Goal: Task Accomplishment & Management: Complete application form

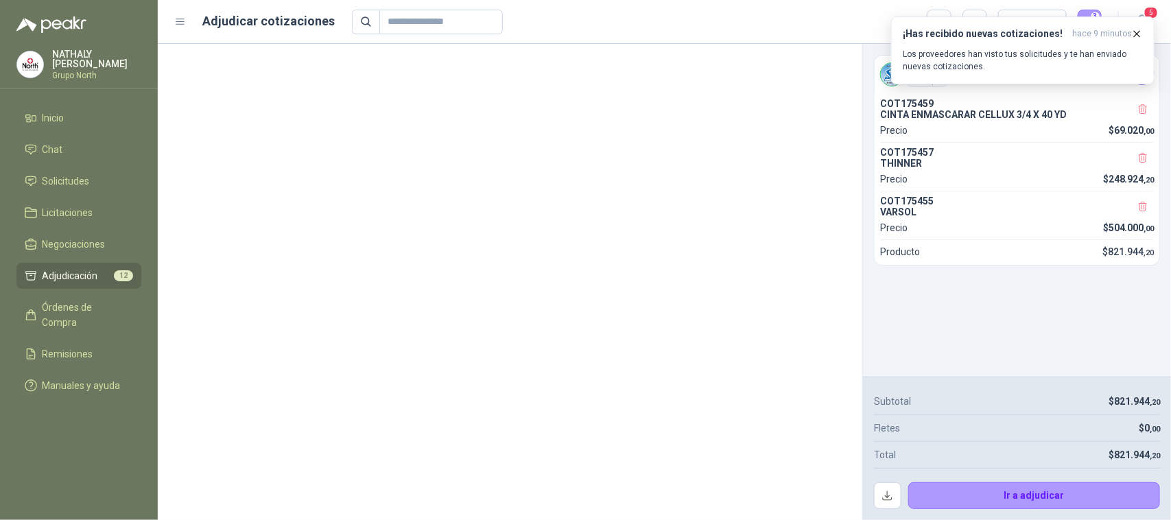
scroll to position [1972, 0]
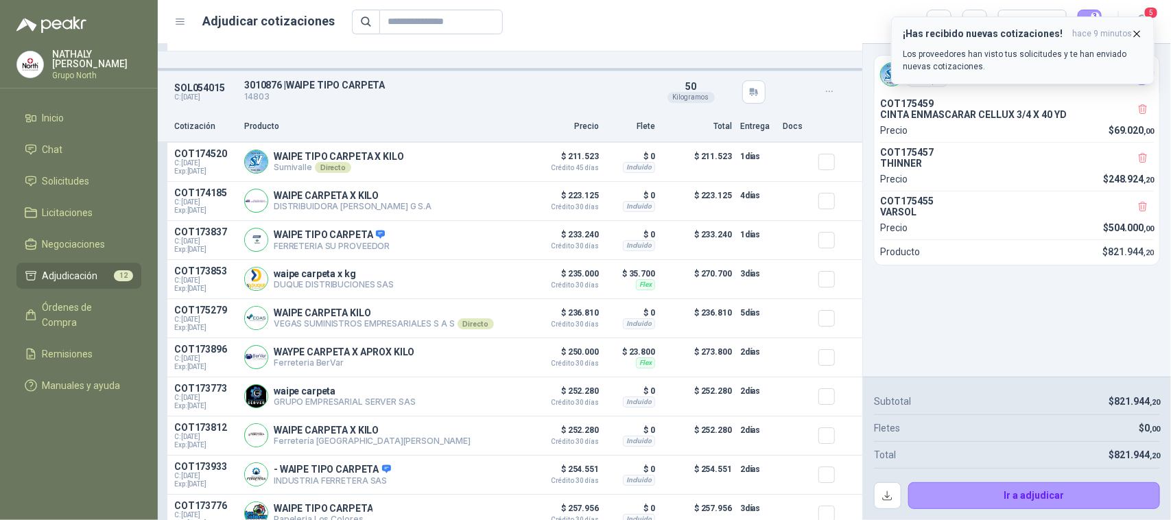
click at [1135, 33] on icon "button" at bounding box center [1137, 34] width 12 height 12
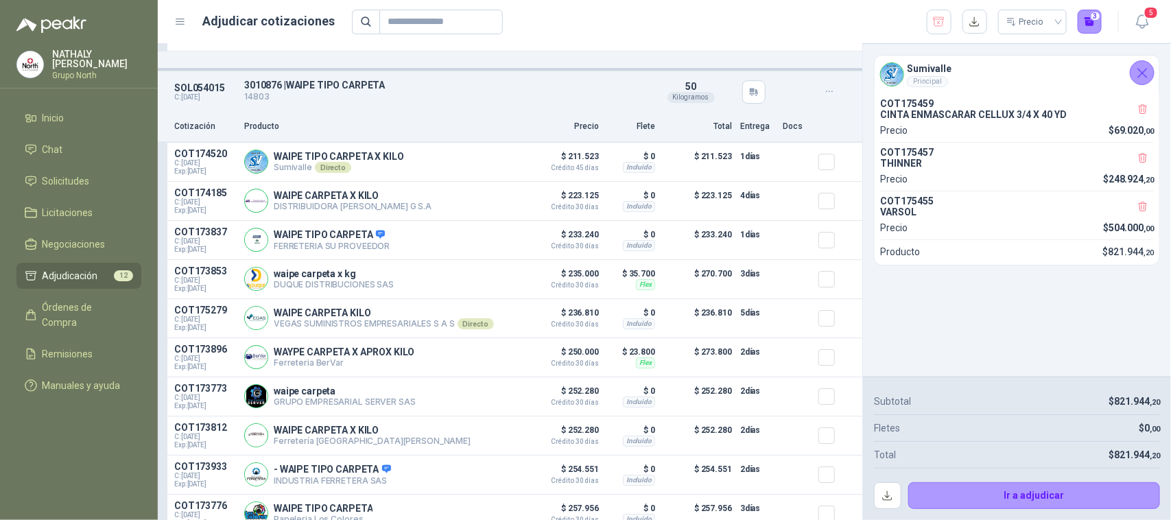
click at [1143, 72] on icon "Cerrar" at bounding box center [1142, 73] width 9 height 9
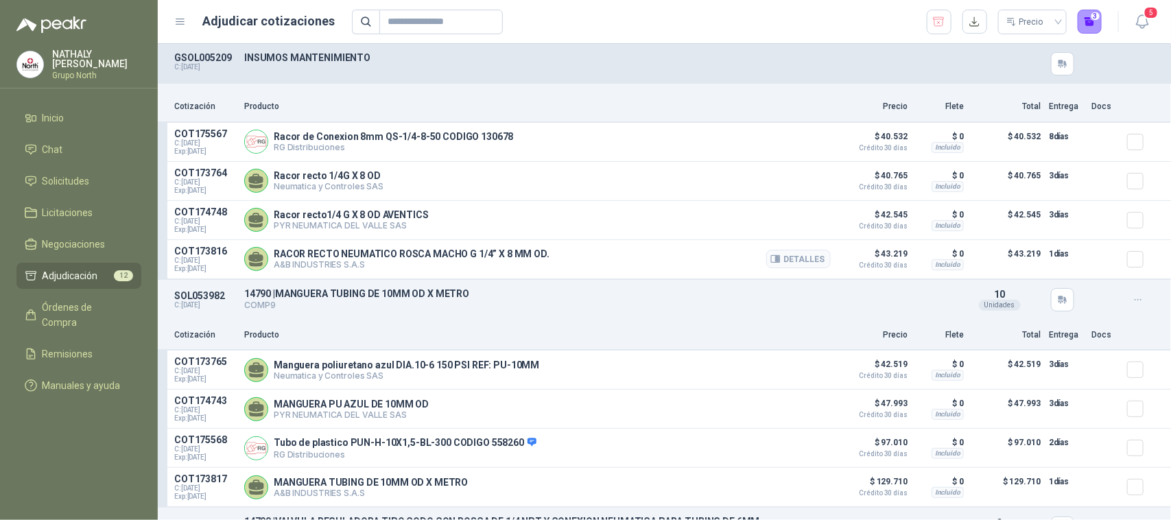
scroll to position [86, 0]
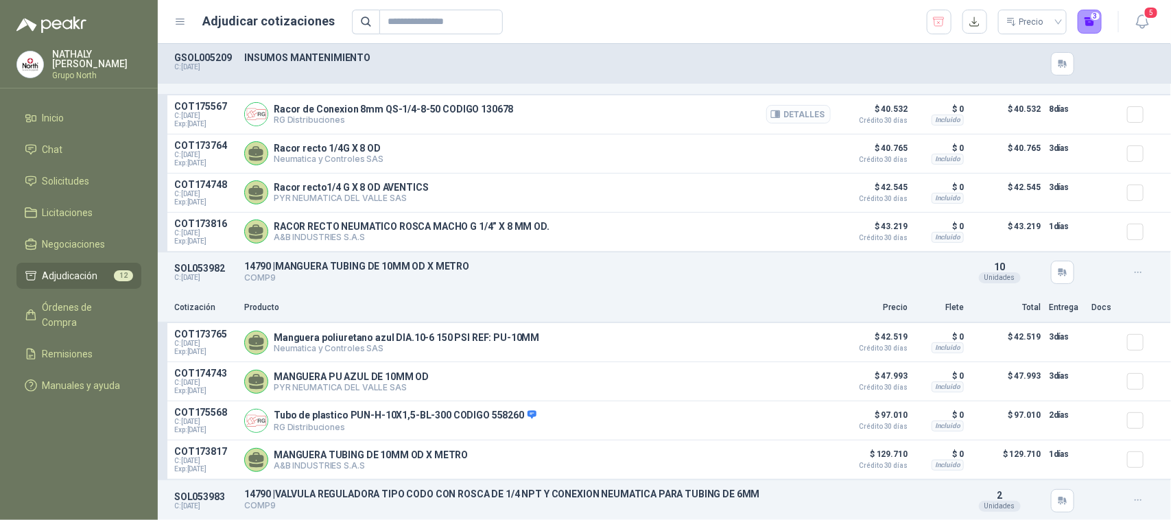
click at [814, 117] on button "Detalles" at bounding box center [798, 114] width 64 height 19
click at [809, 117] on body "[PERSON_NAME] Grupo North Inicio Chat Solicitudes Licitaciones Negociaciones Ad…" at bounding box center [585, 260] width 1171 height 520
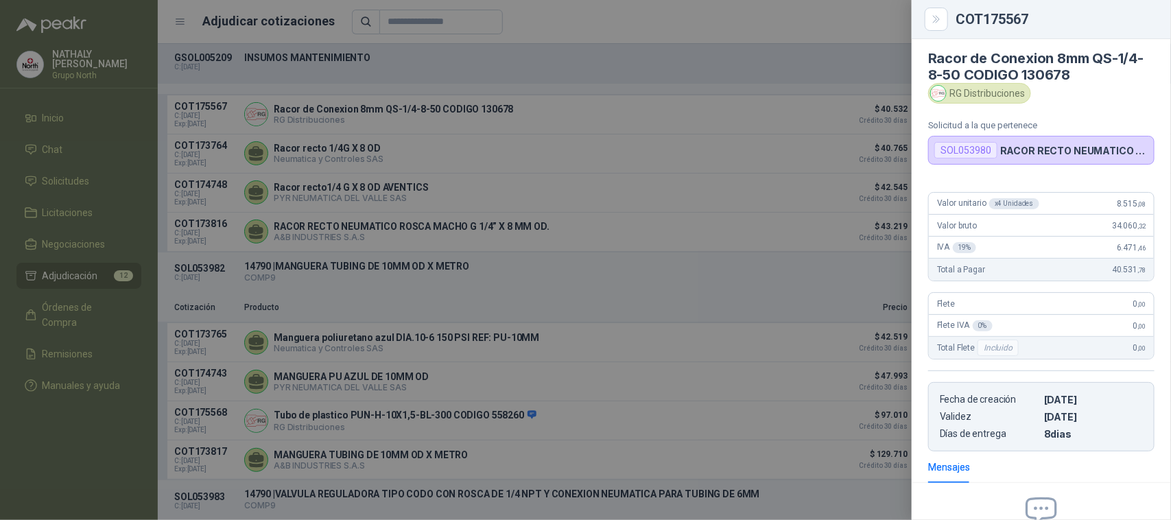
scroll to position [0, 0]
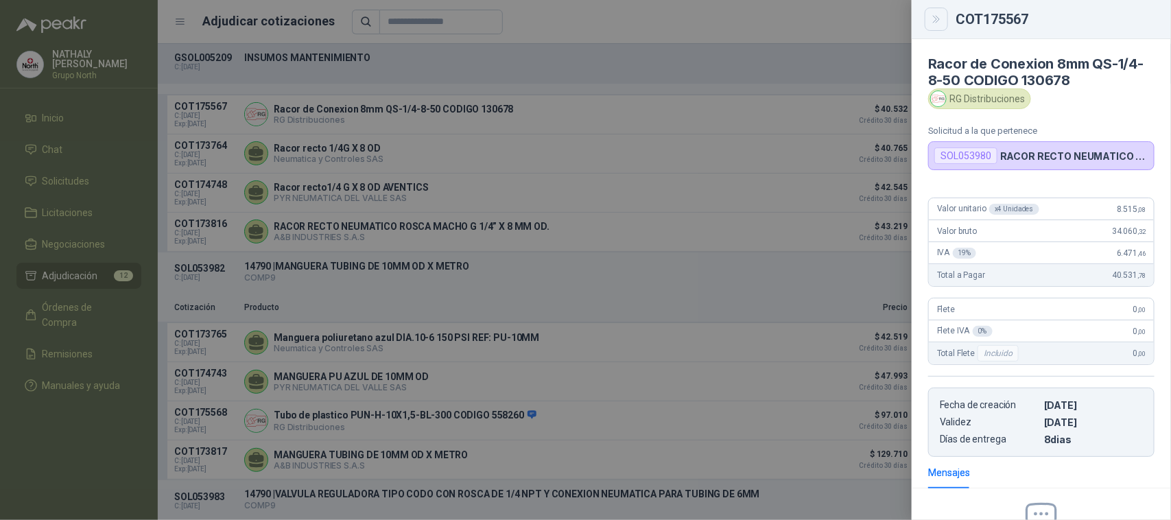
click at [931, 24] on icon "Close" at bounding box center [937, 20] width 12 height 12
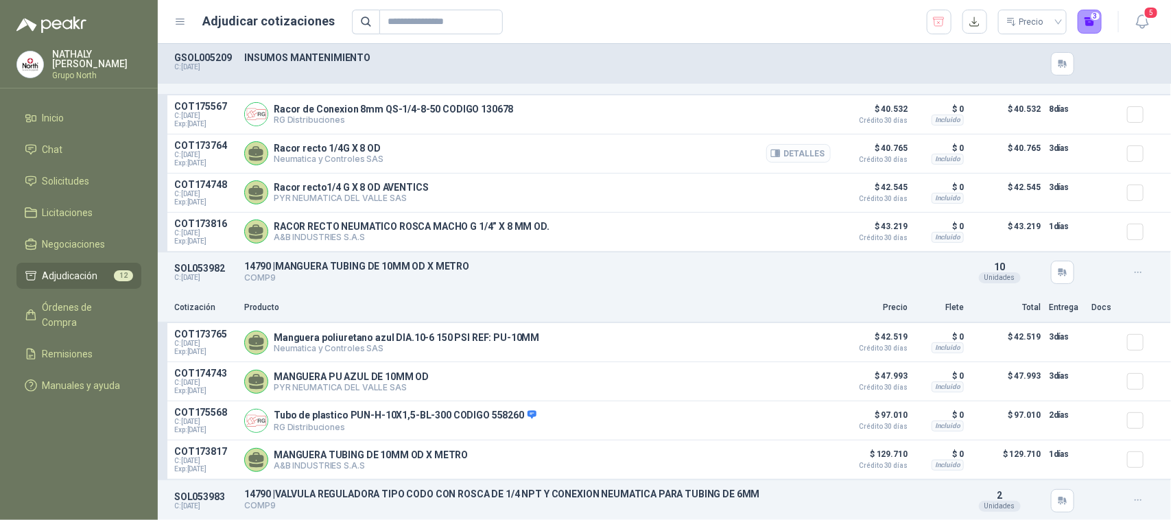
click at [813, 154] on button "Detalles" at bounding box center [798, 153] width 64 height 19
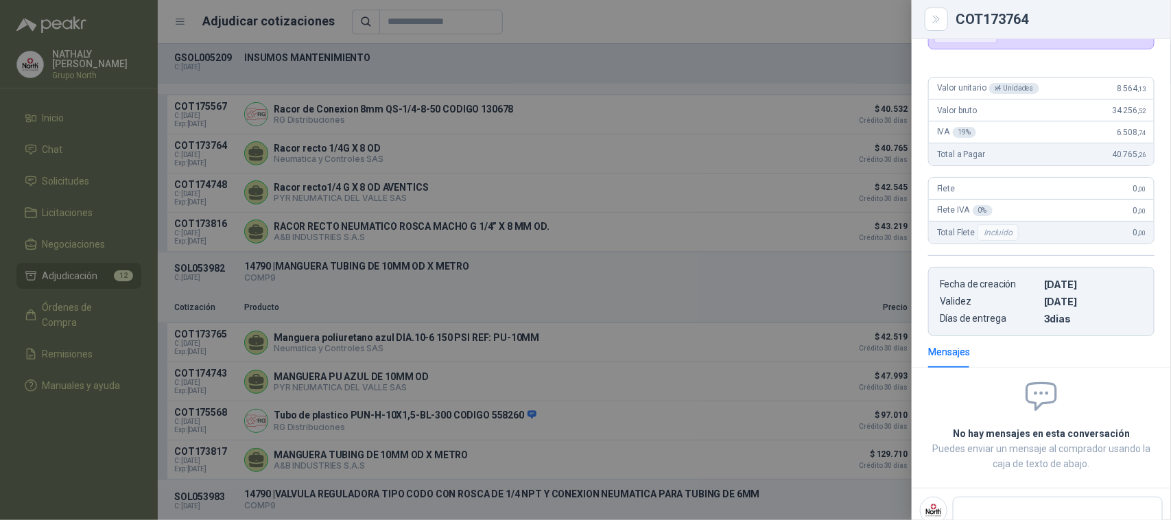
scroll to position [66, 0]
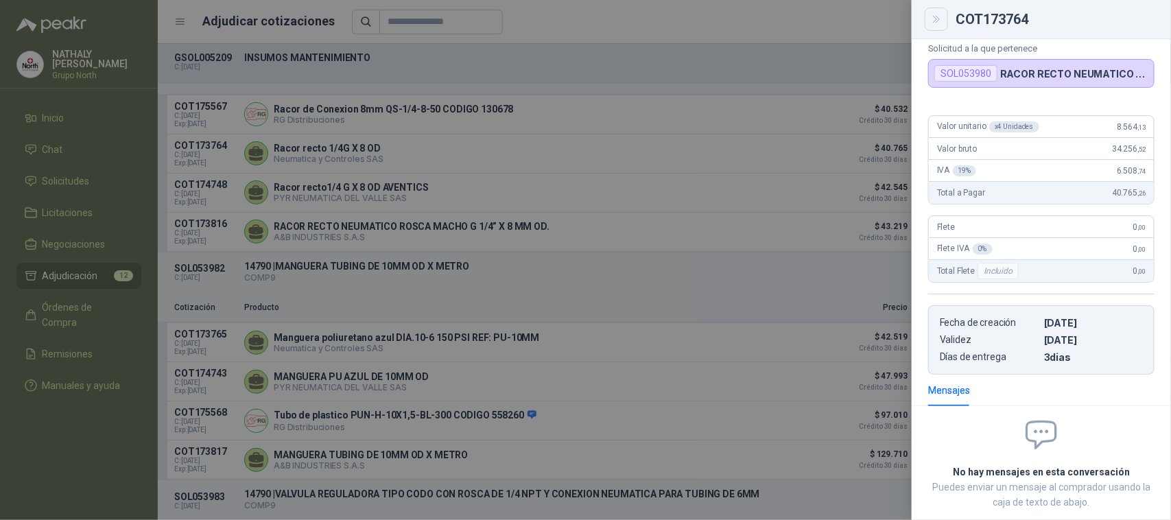
click at [942, 16] on icon "Close" at bounding box center [937, 20] width 12 height 12
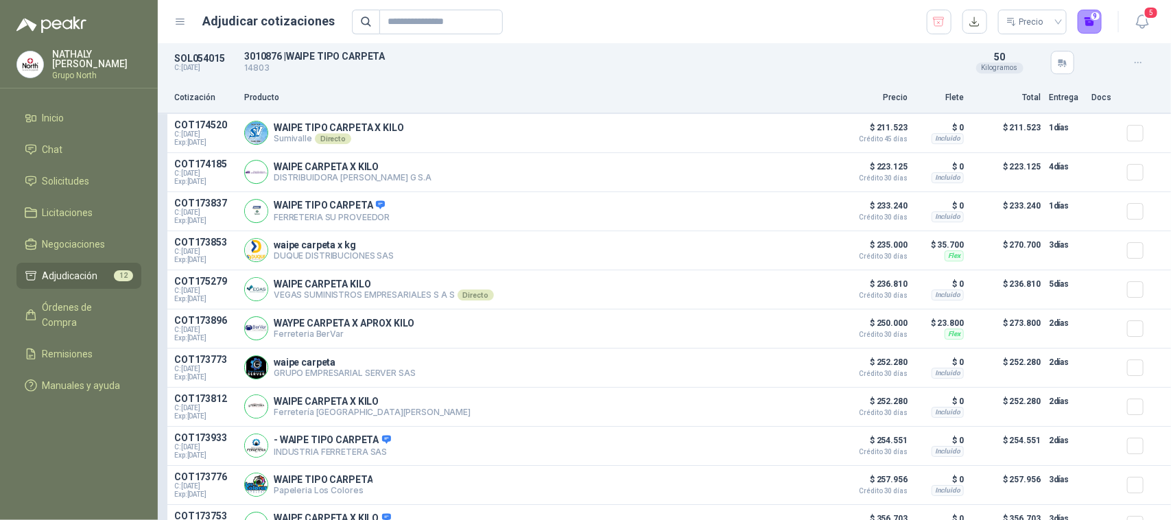
scroll to position [2143, 0]
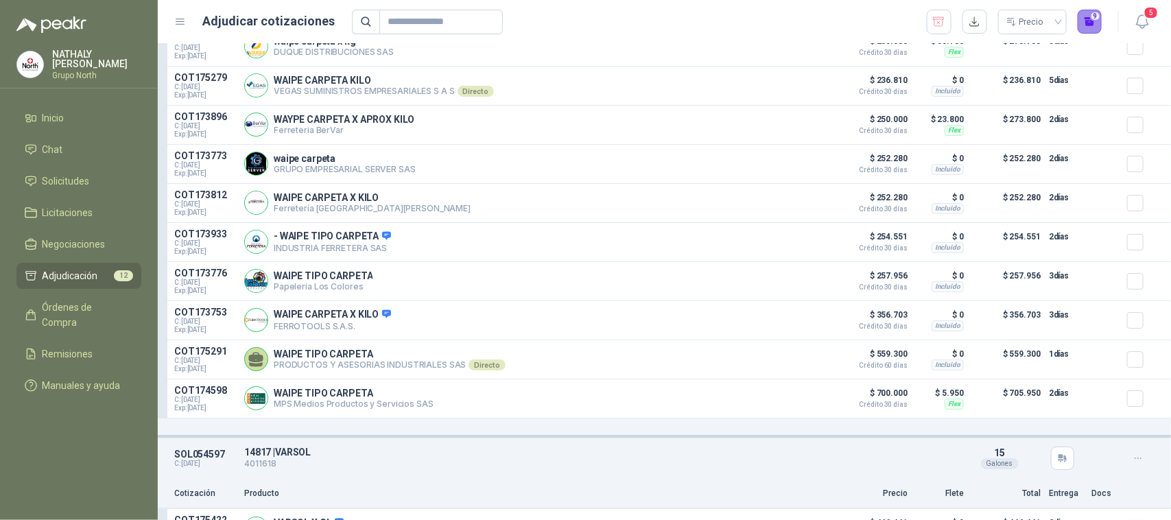
click at [1093, 17] on button "9" at bounding box center [1089, 22] width 25 height 25
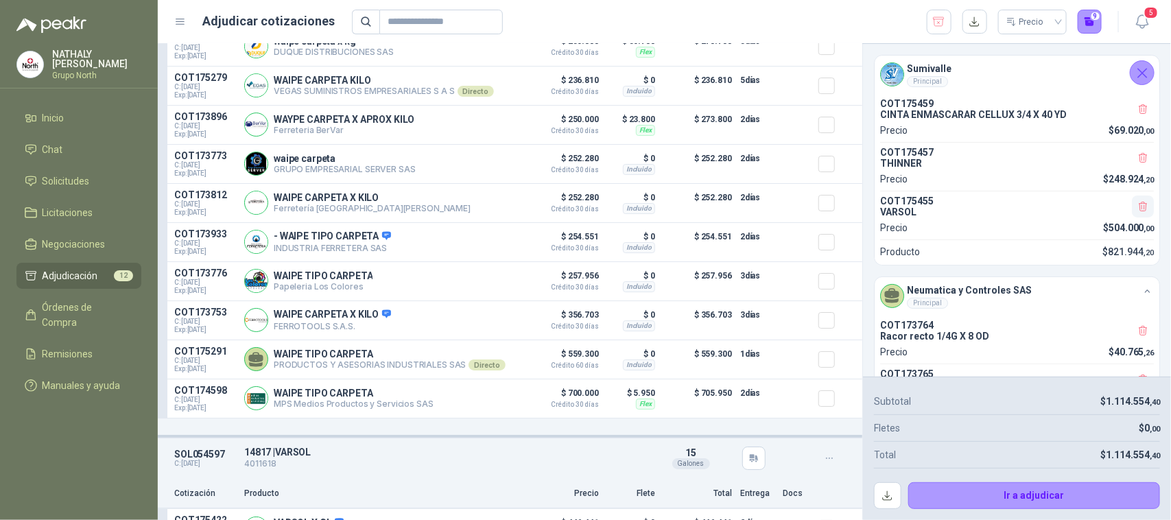
click at [1137, 213] on icon "button" at bounding box center [1143, 207] width 12 height 12
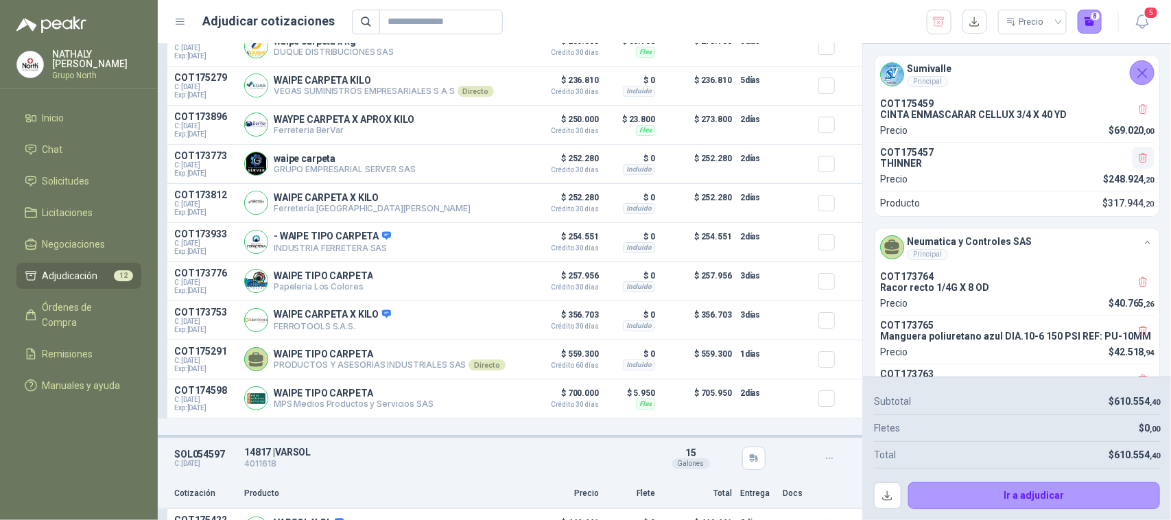
click at [1137, 162] on icon "button" at bounding box center [1143, 158] width 12 height 12
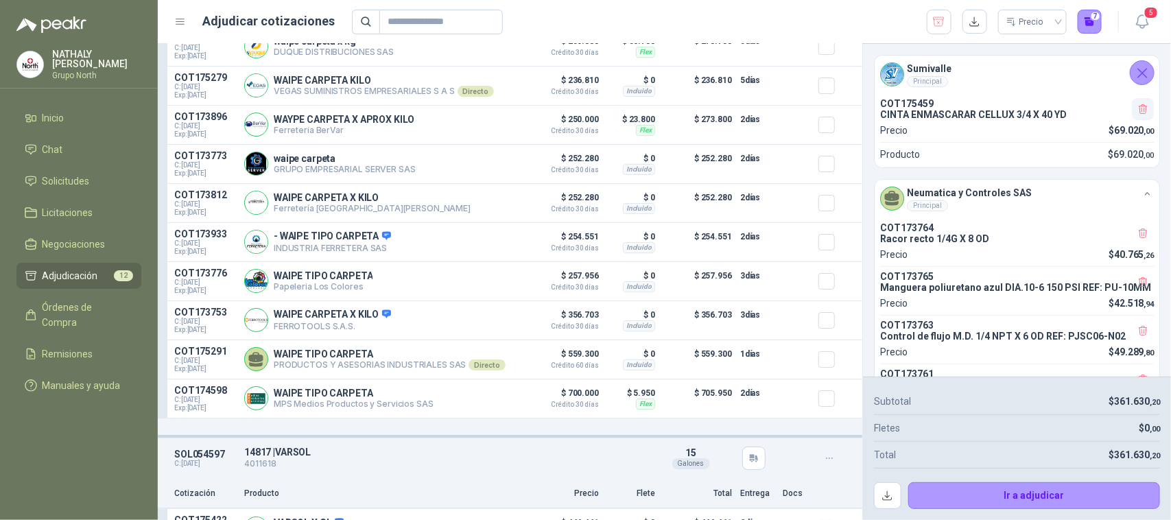
click at [1137, 112] on icon "button" at bounding box center [1143, 110] width 12 height 12
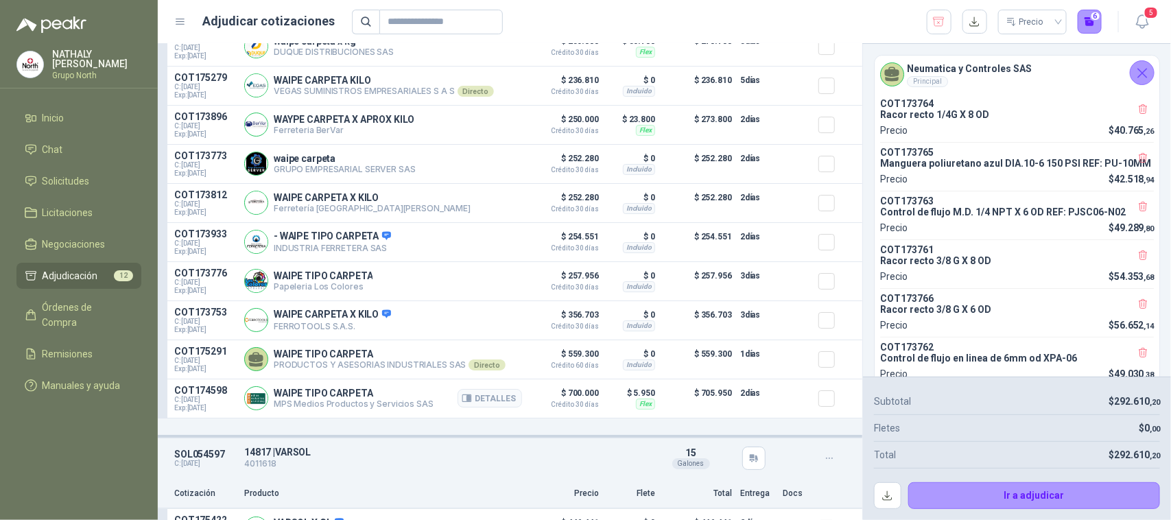
drag, startPoint x: 1146, startPoint y: 72, endPoint x: 841, endPoint y: 403, distance: 449.9
click at [817, 312] on div "SOL054015 C: [DATE] 3010876 | WAIPE TIPO CARPETA 14803 Detalles 50 Kilogramos C…" at bounding box center [664, 282] width 1013 height 476
click at [1037, 492] on button "Ir a adjudicar" at bounding box center [1034, 495] width 252 height 27
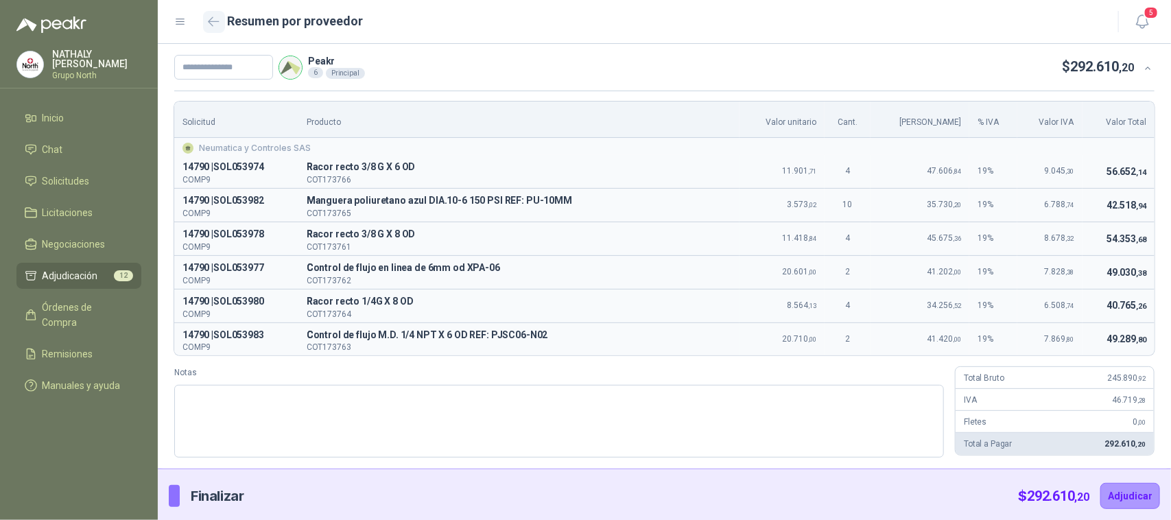
click at [213, 24] on icon "button" at bounding box center [214, 21] width 12 height 10
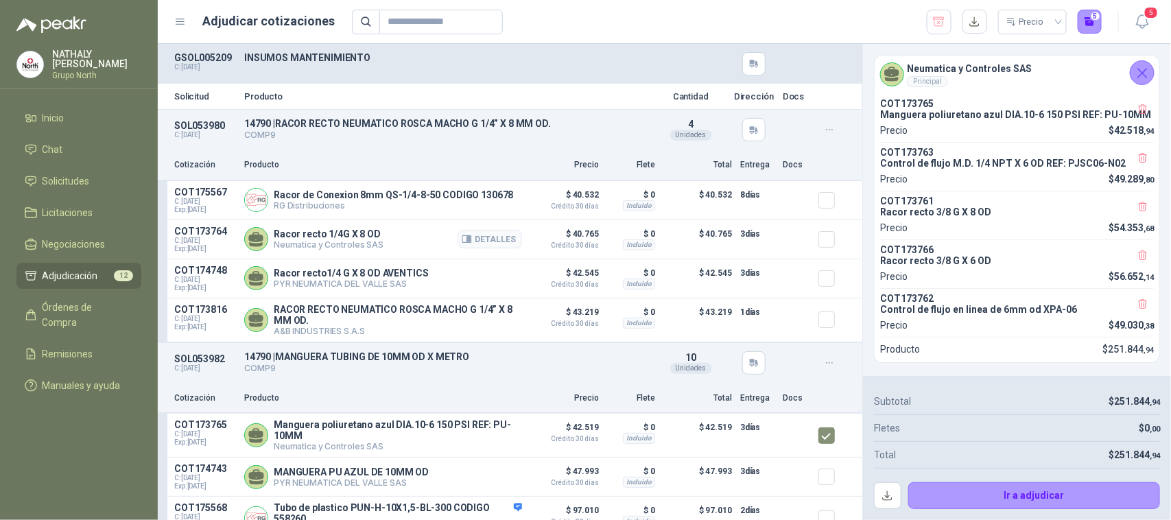
click at [806, 238] on article "COT173764 C: [DATE] Exp: [DATE] Racor recto 1/4G X 8 OD Neumatica y Controles S…" at bounding box center [510, 239] width 704 height 39
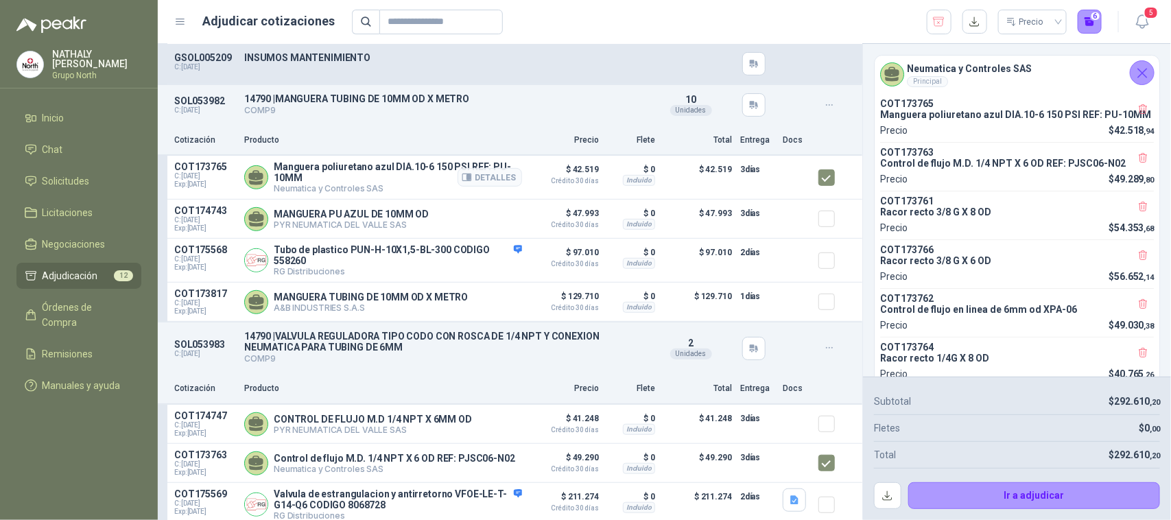
scroll to position [343, 0]
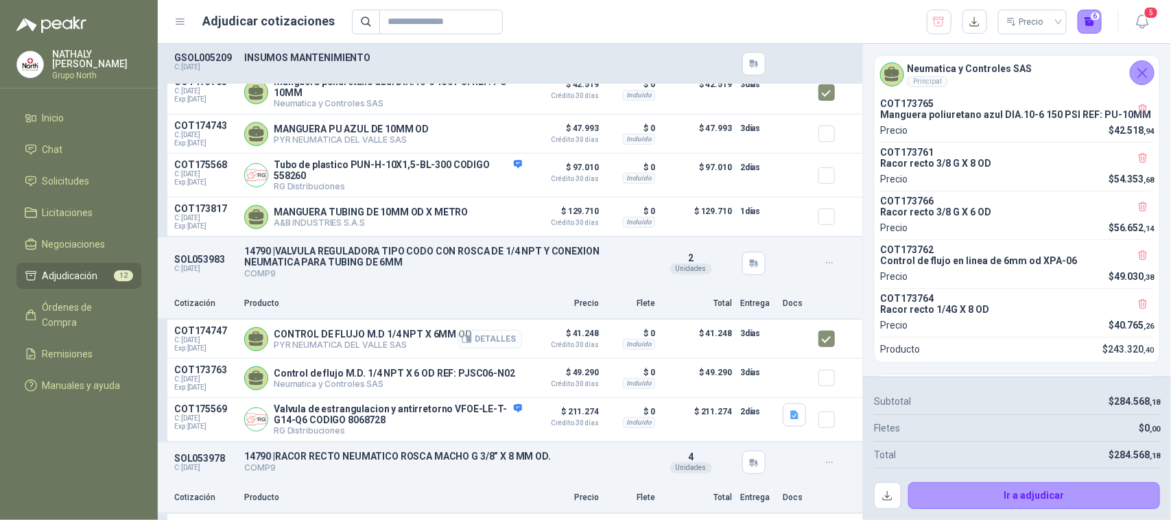
click at [484, 348] on button "Detalles" at bounding box center [489, 339] width 64 height 19
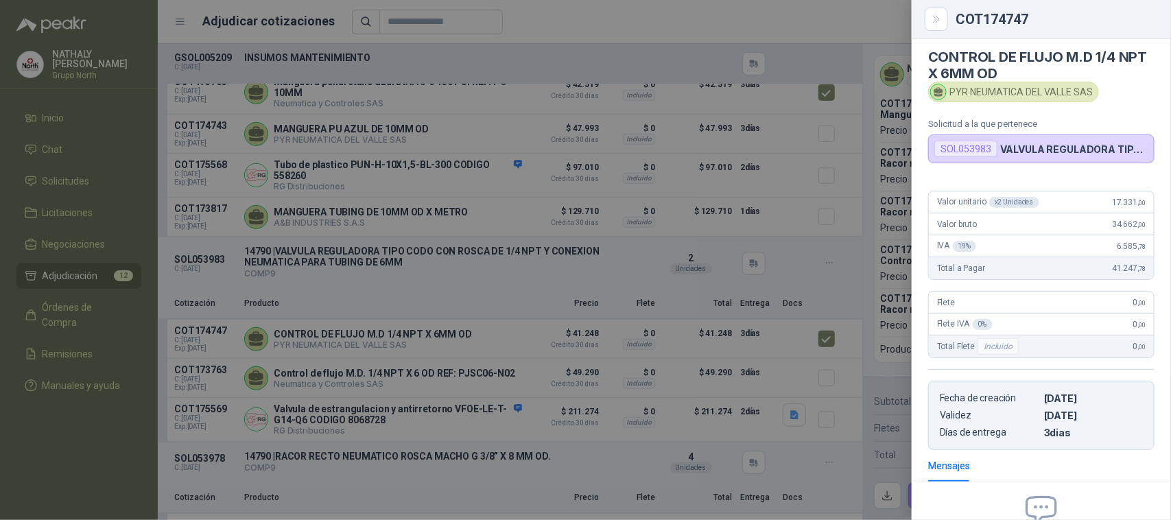
scroll to position [0, 0]
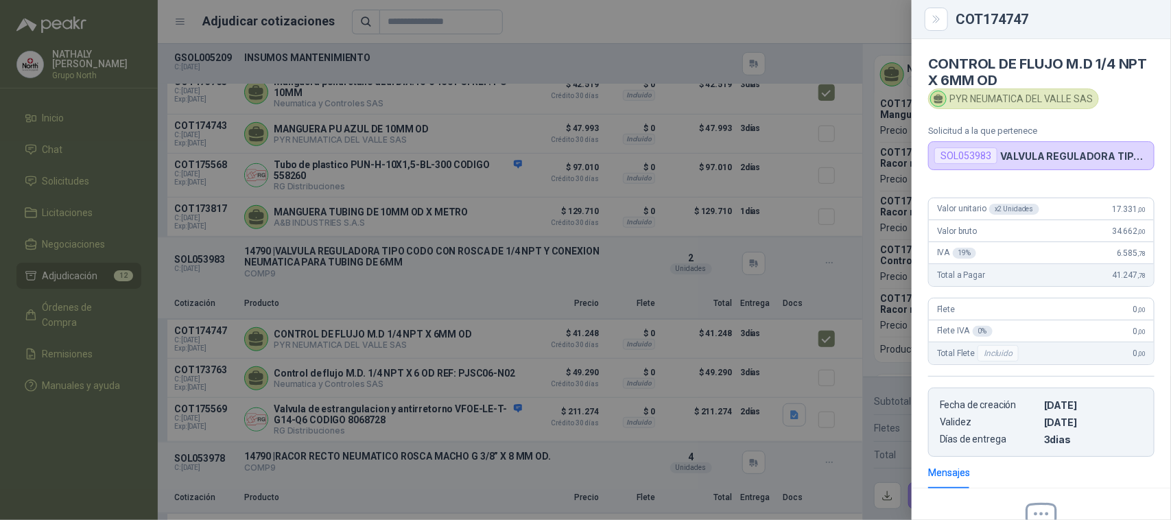
click at [866, 262] on div at bounding box center [585, 260] width 1171 height 520
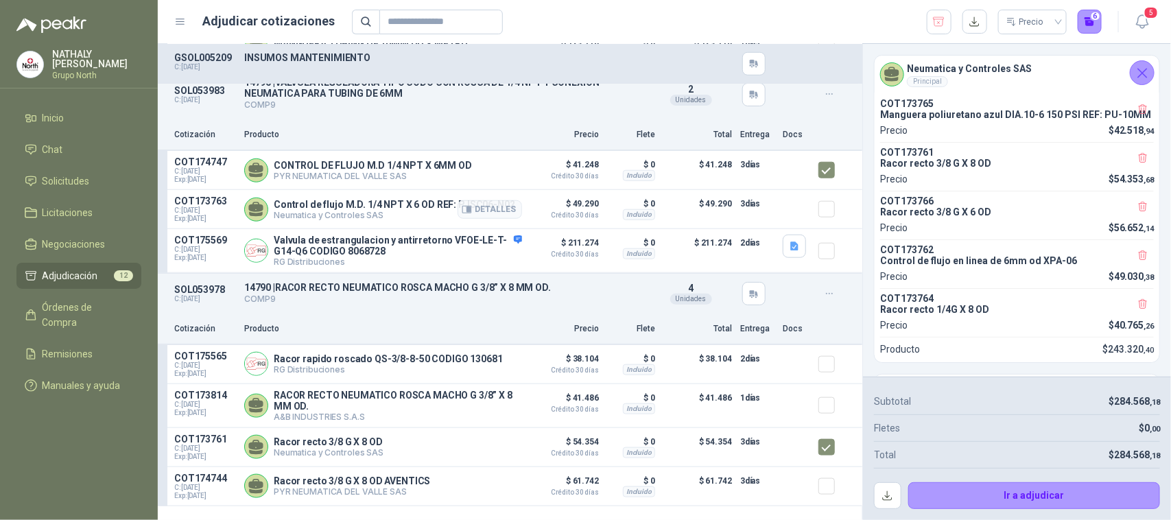
scroll to position [514, 0]
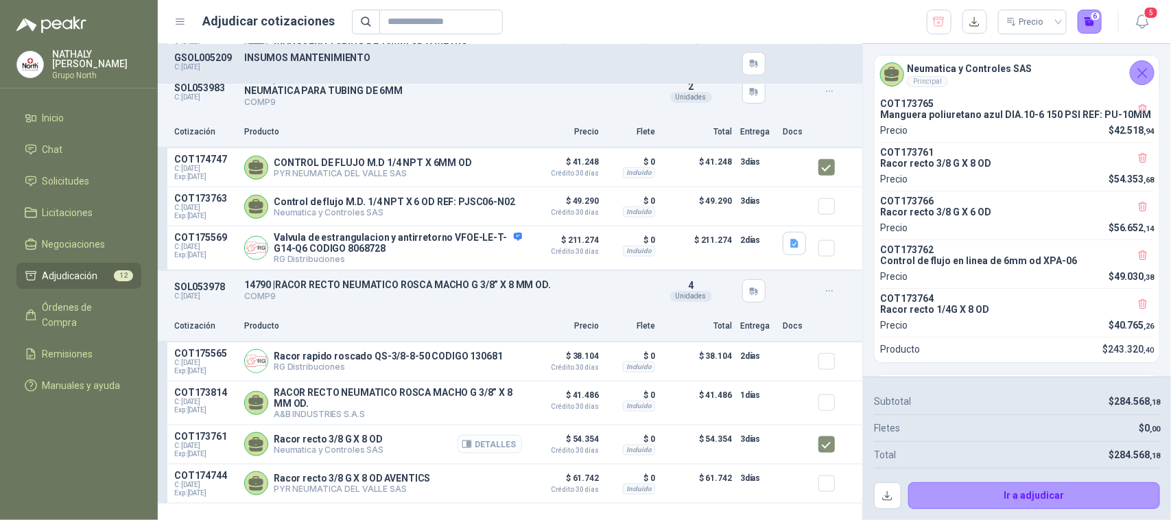
click at [487, 453] on button "Detalles" at bounding box center [489, 444] width 64 height 19
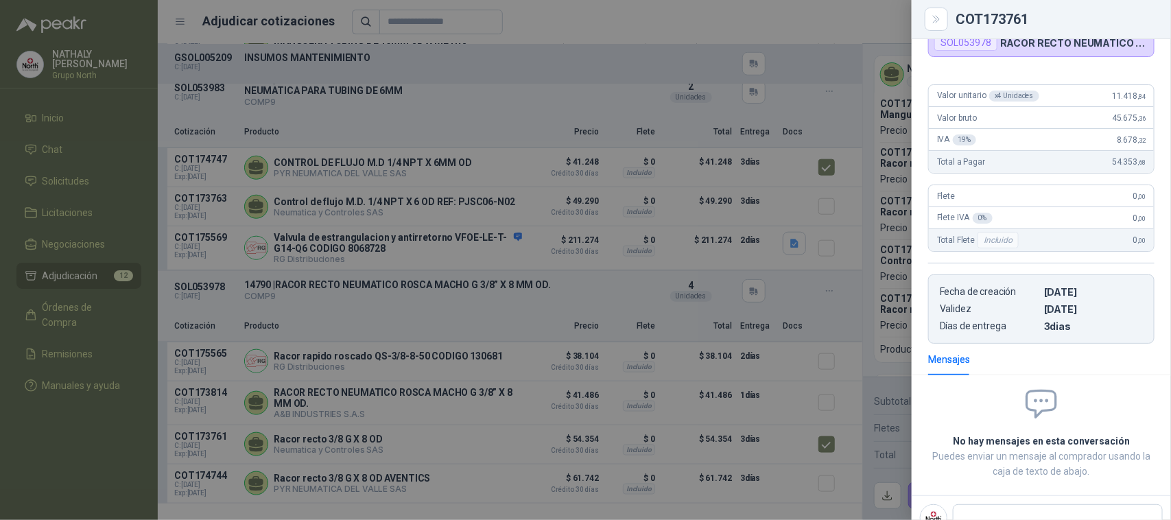
scroll to position [66, 0]
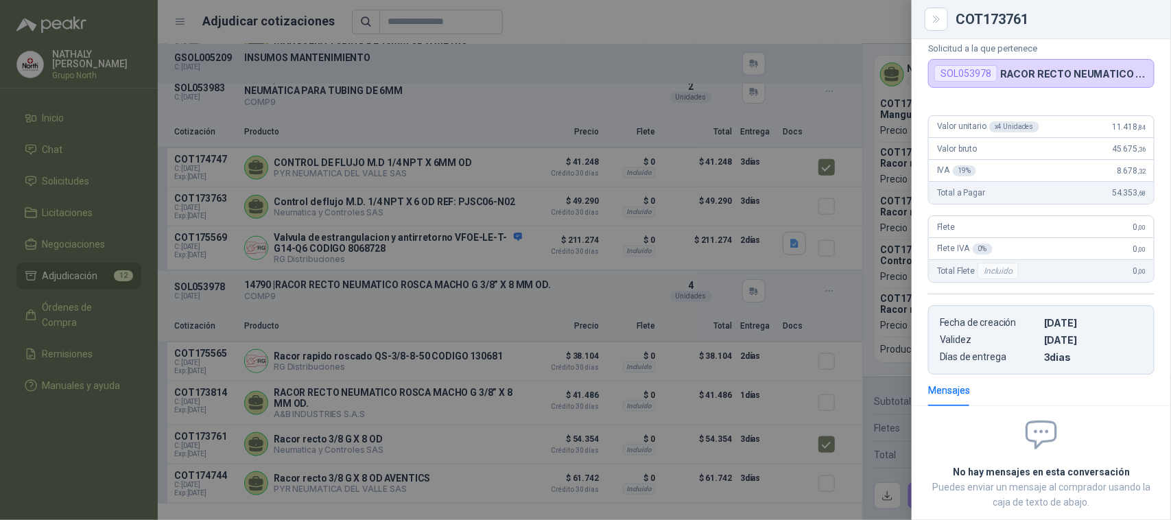
click at [794, 346] on div at bounding box center [585, 260] width 1171 height 520
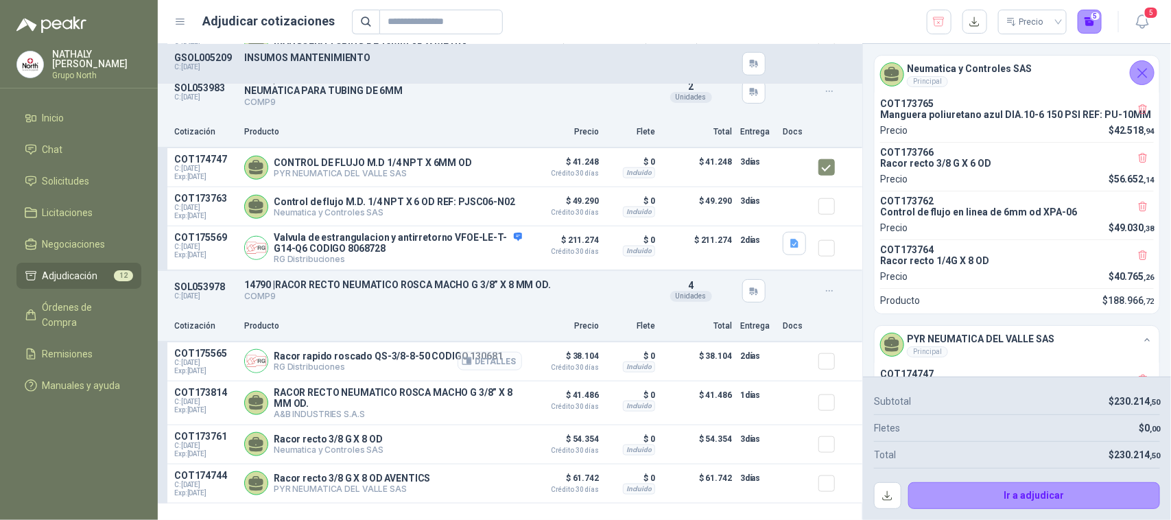
click at [492, 370] on button "Detalles" at bounding box center [489, 361] width 64 height 19
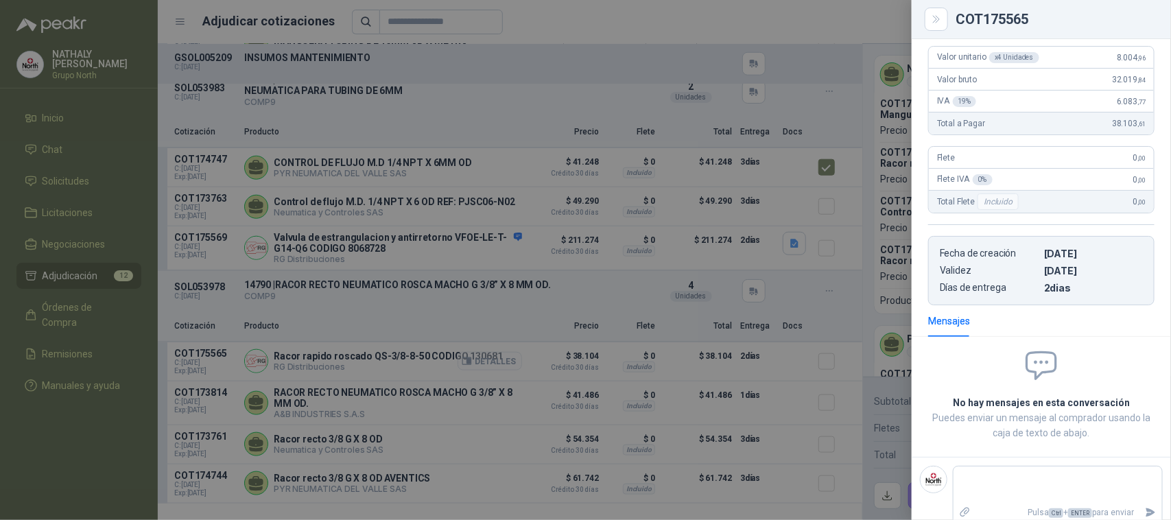
scroll to position [168, 0]
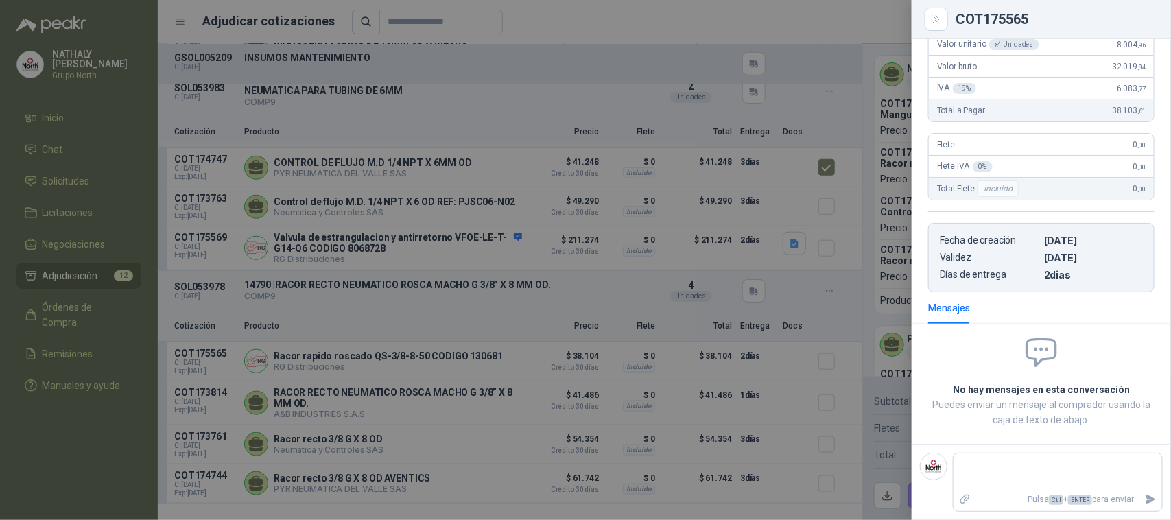
click at [477, 403] on div at bounding box center [585, 260] width 1171 height 520
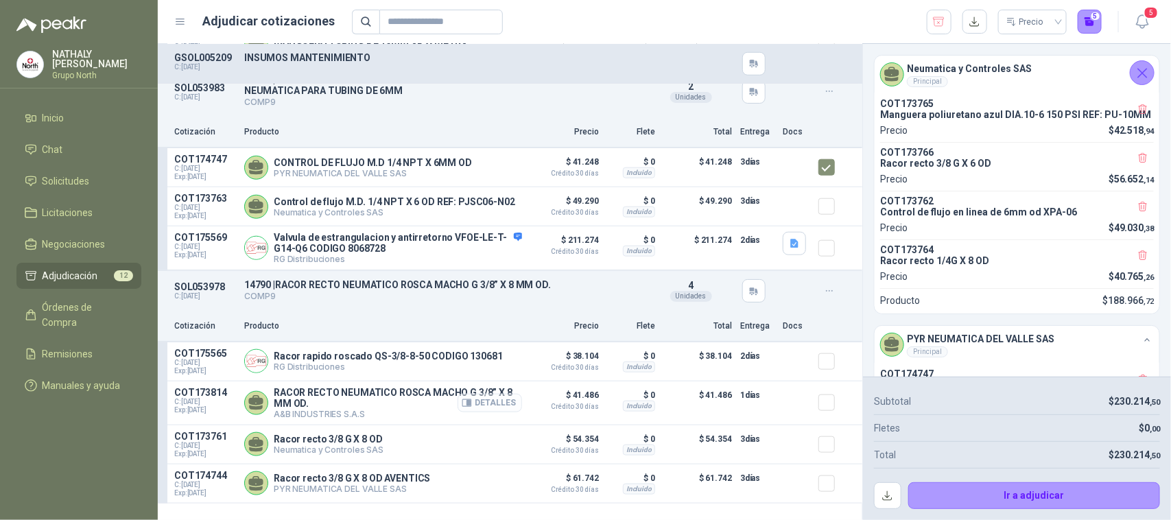
click at [484, 412] on button "Detalles" at bounding box center [489, 403] width 64 height 19
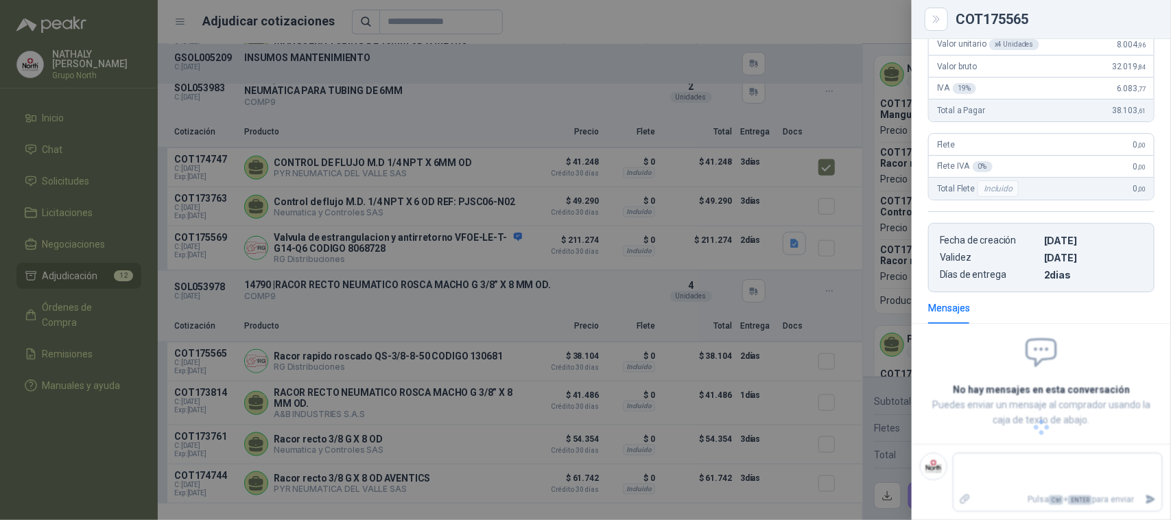
scroll to position [184, 0]
click at [486, 419] on div at bounding box center [585, 260] width 1171 height 520
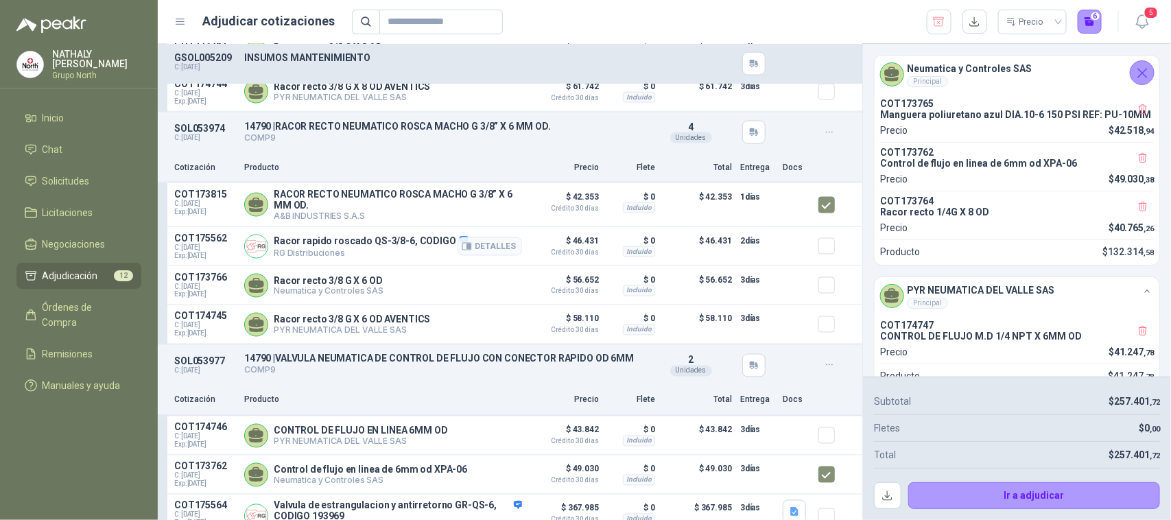
scroll to position [943, 0]
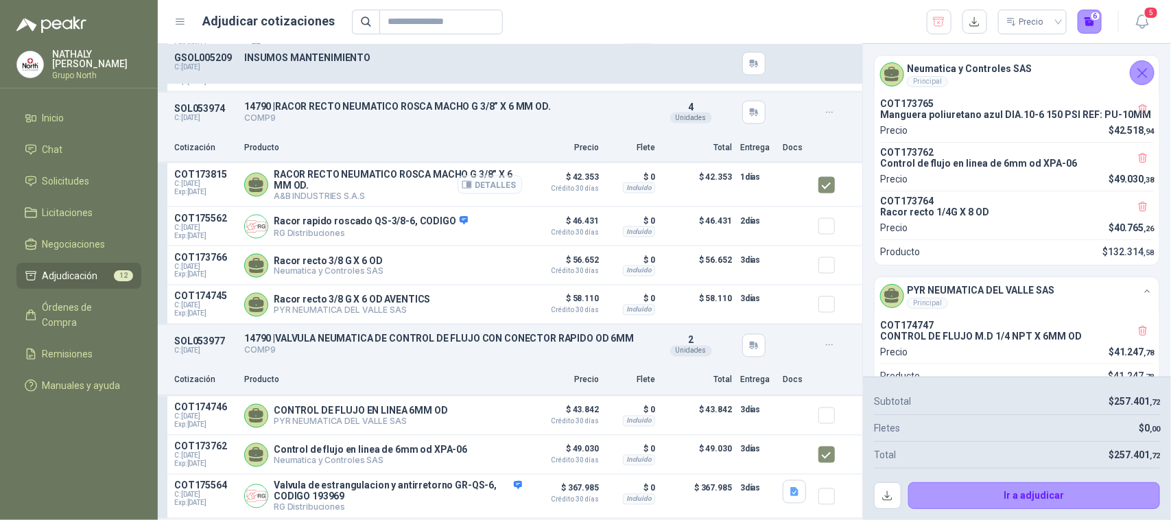
click at [485, 190] on button "Detalles" at bounding box center [489, 185] width 64 height 19
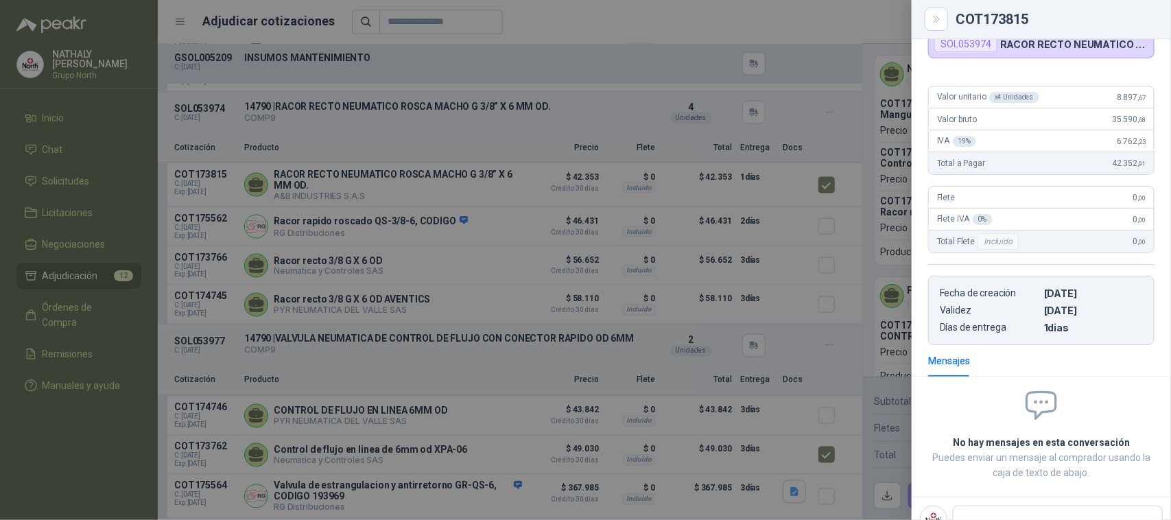
scroll to position [98, 0]
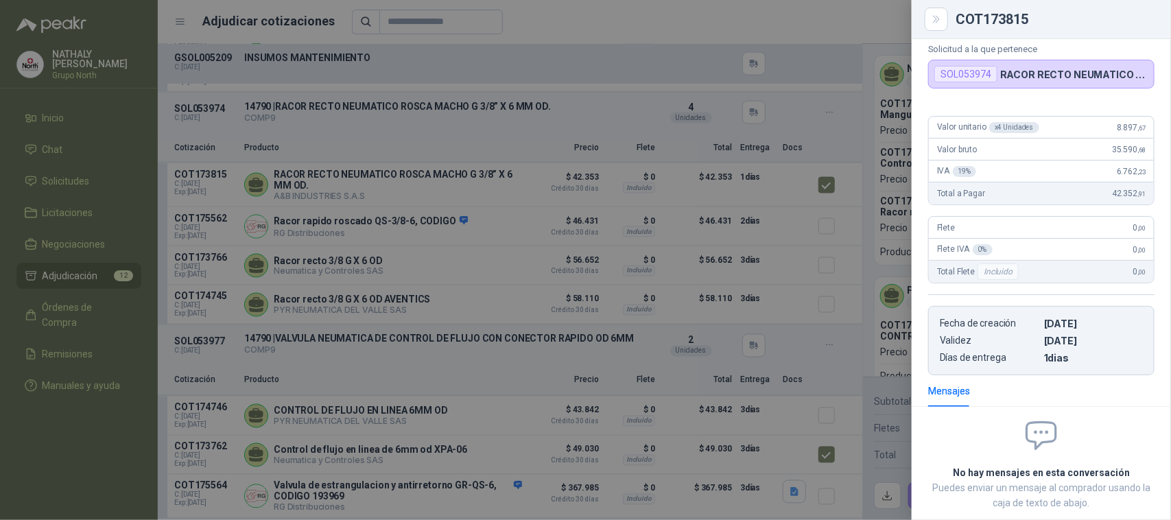
click at [808, 333] on div at bounding box center [585, 260] width 1171 height 520
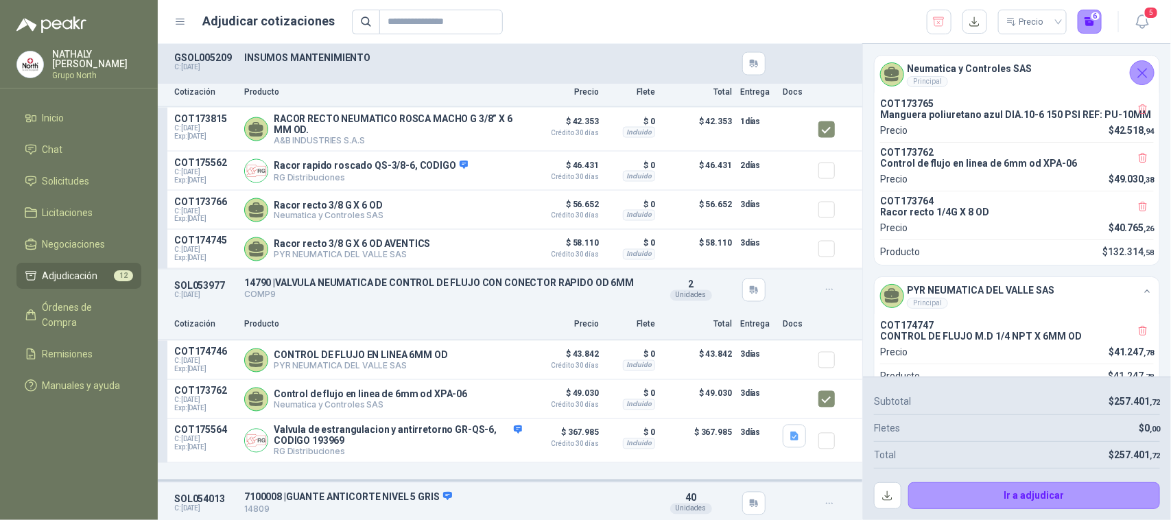
scroll to position [1029, 0]
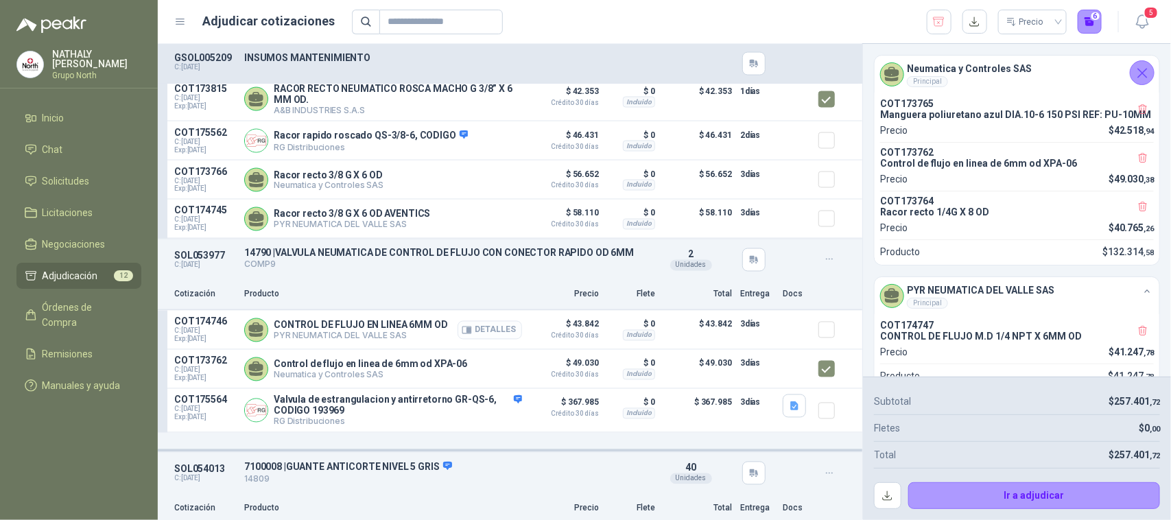
click at [481, 339] on button "Detalles" at bounding box center [489, 330] width 64 height 19
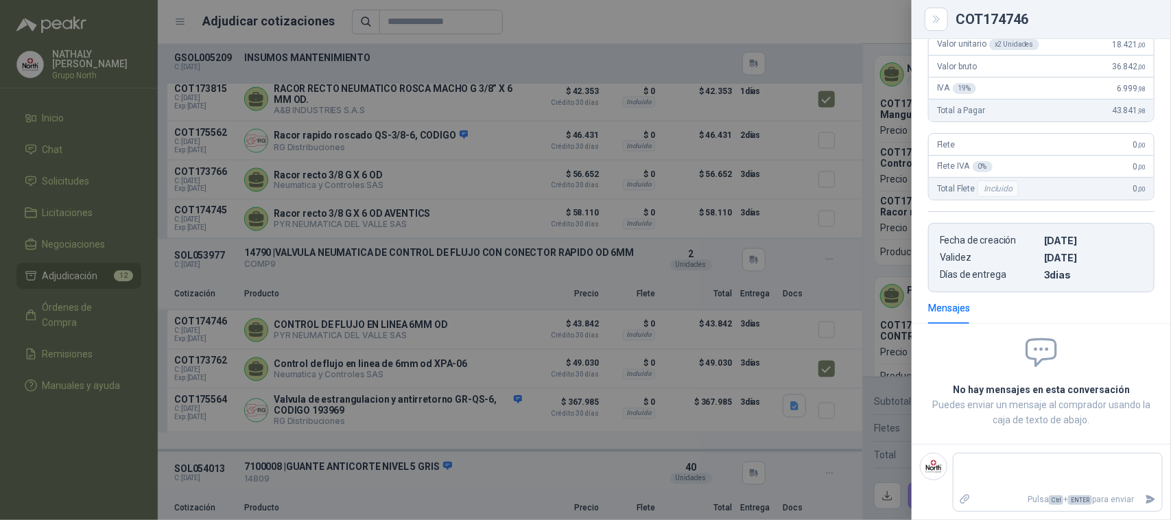
scroll to position [83, 0]
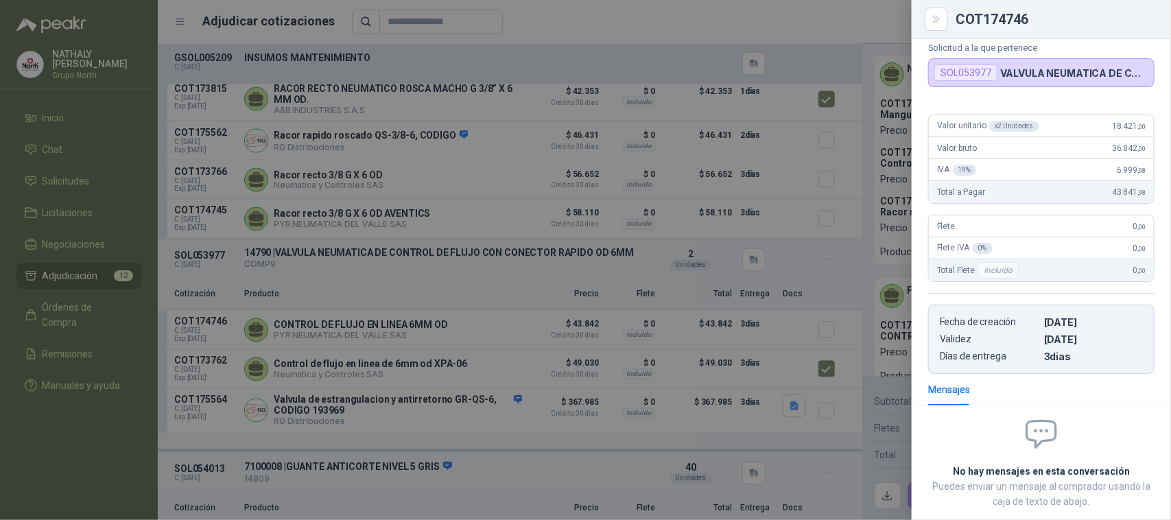
click at [791, 329] on div at bounding box center [585, 260] width 1171 height 520
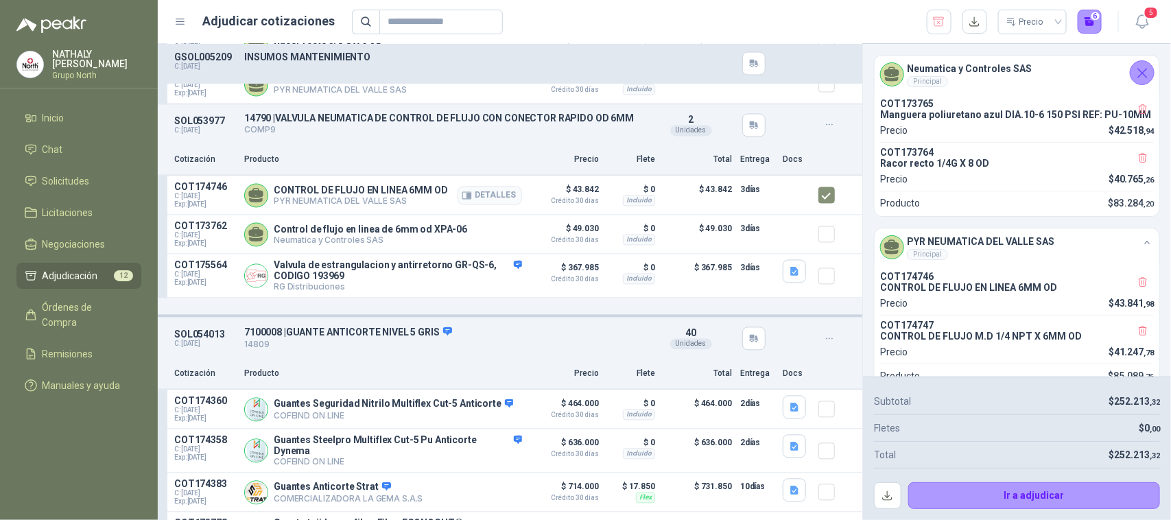
scroll to position [1200, 0]
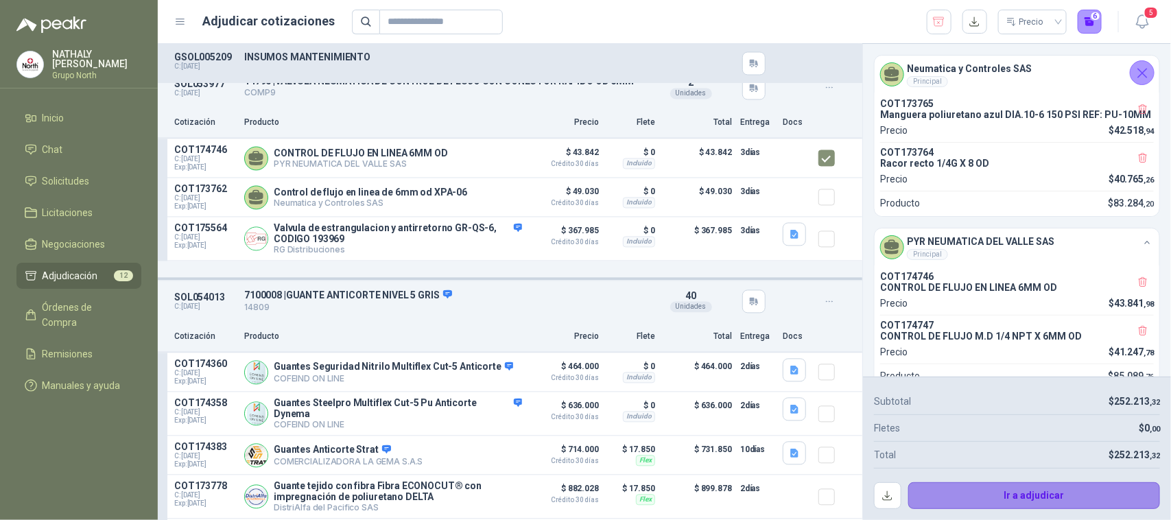
click at [1021, 501] on button "Ir a adjudicar" at bounding box center [1034, 495] width 252 height 27
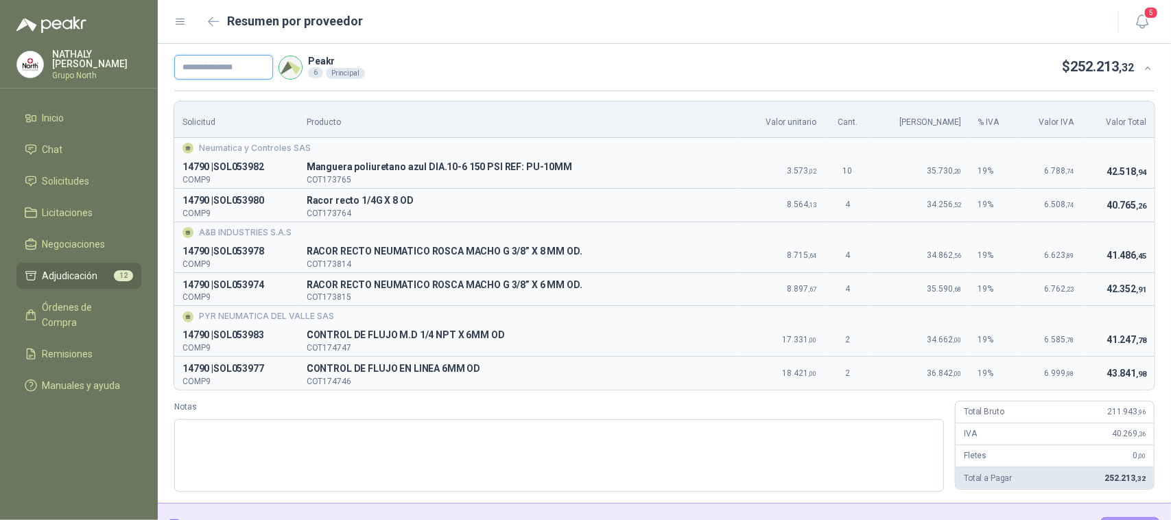
click at [228, 62] on input "text" at bounding box center [223, 67] width 99 height 25
paste input "*****"
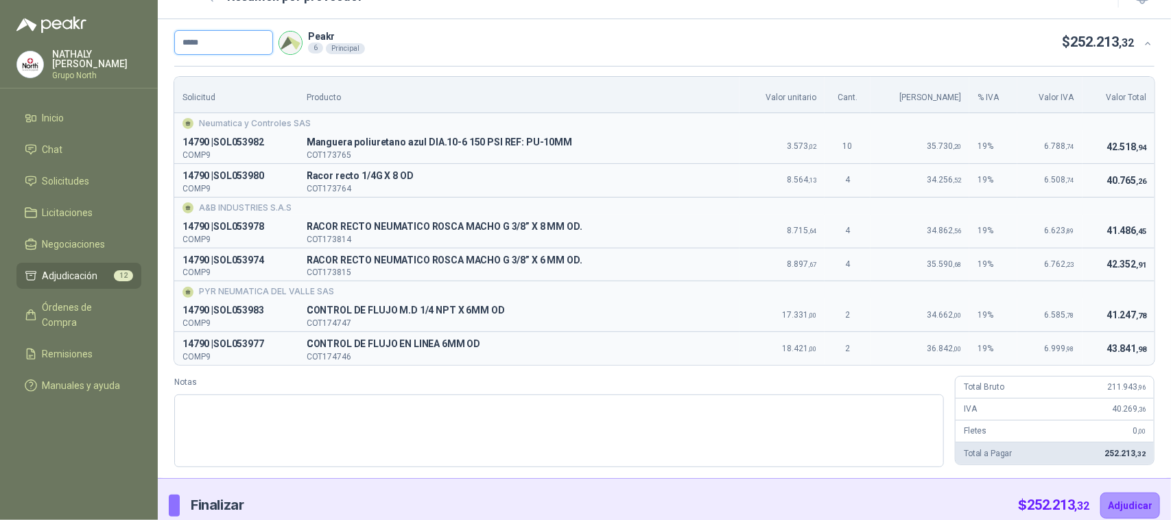
scroll to position [38, 0]
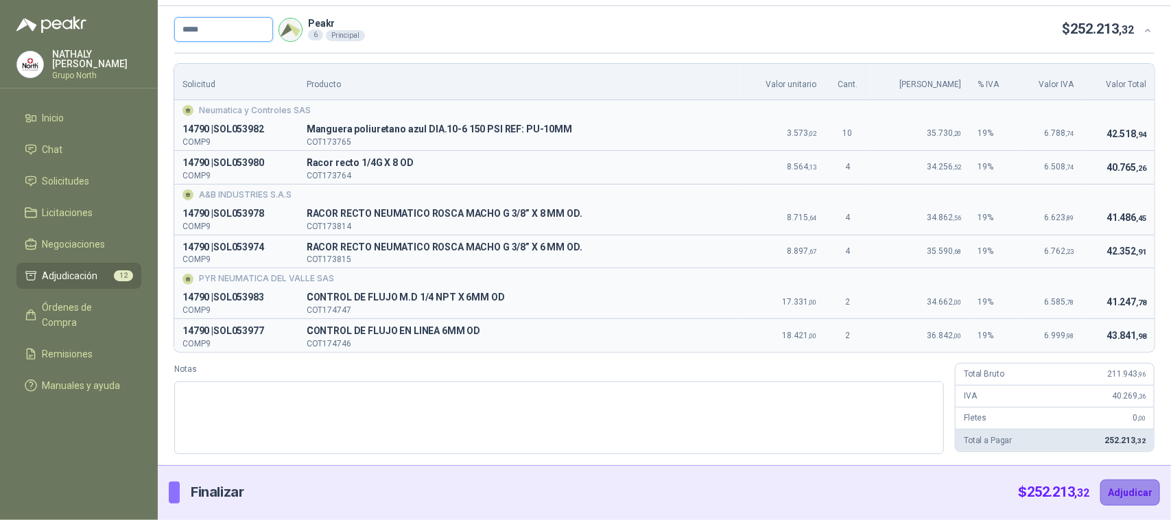
type input "*****"
click at [1122, 492] on button "Adjudicar" at bounding box center [1130, 492] width 60 height 26
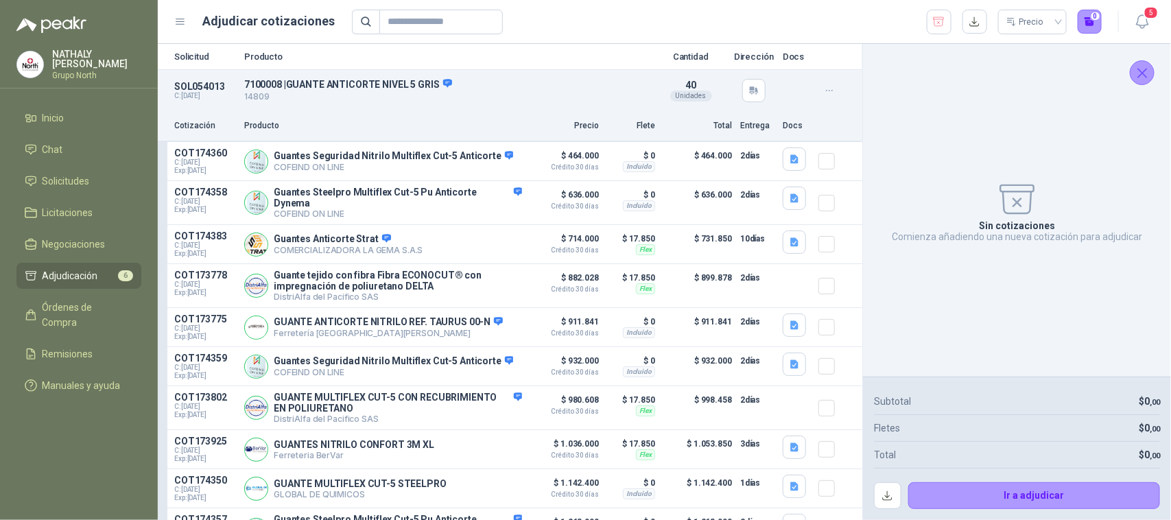
click at [1147, 74] on icon "Cerrar" at bounding box center [1142, 72] width 17 height 17
